Goal: Find specific page/section: Find specific page/section

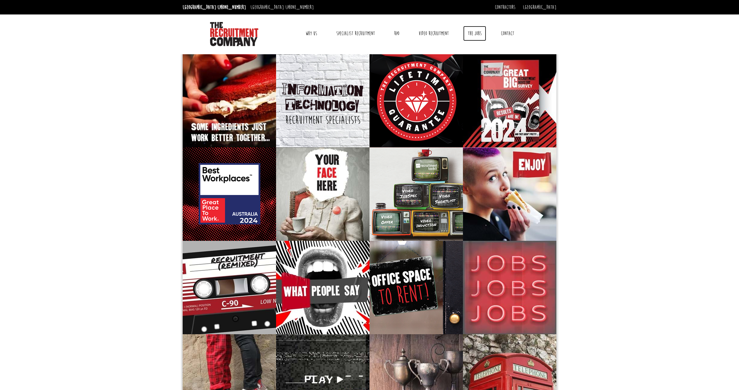
click at [476, 33] on link "The Jobs" at bounding box center [474, 33] width 23 height 15
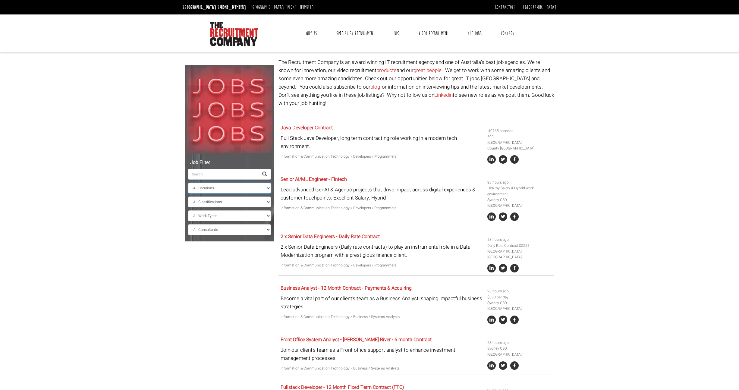
click at [237, 189] on select "All Locations Sydney Melbourne Ireland Sydney CBD Parramatta Circular Quay Nort…" at bounding box center [229, 188] width 83 height 11
click at [188, 183] on select "All Locations Sydney Melbourne Ireland Sydney CBD Parramatta Circular Quay Nort…" at bounding box center [229, 188] width 83 height 11
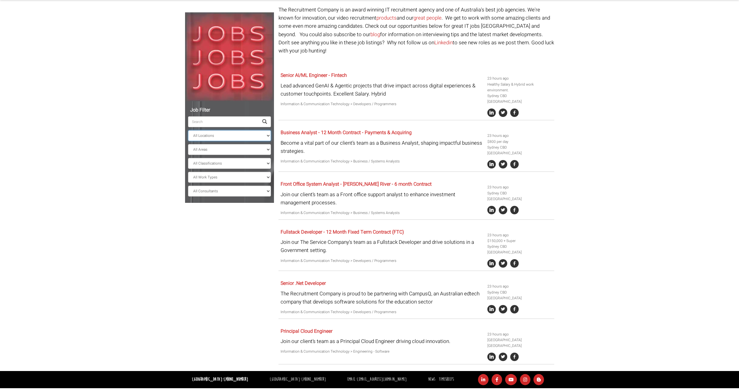
scroll to position [46, 0]
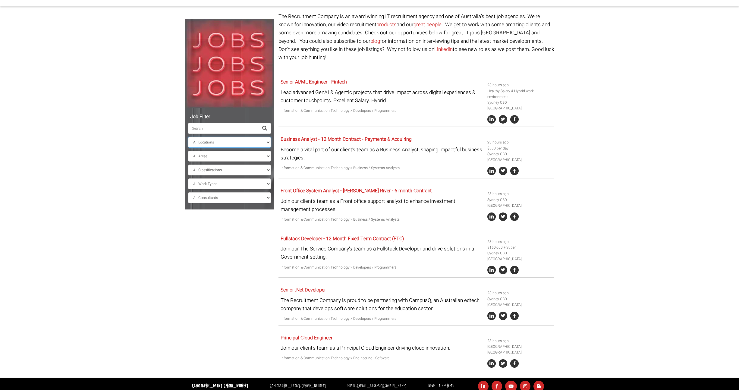
click at [214, 141] on select "All Locations Sydney Melbourne Ireland Sydney CBD Parramatta Circular Quay Nort…" at bounding box center [229, 142] width 83 height 11
select select "Canberra"
click at [188, 142] on select "All Locations Sydney Melbourne Ireland Sydney CBD Parramatta Circular Quay Nort…" at bounding box center [229, 142] width 83 height 11
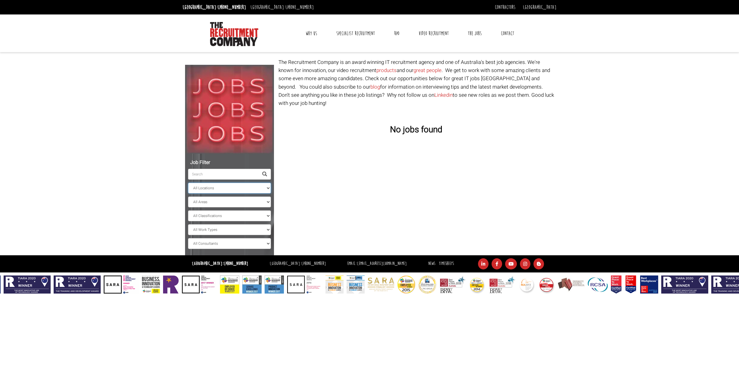
scroll to position [0, 0]
